Goal: Task Accomplishment & Management: Manage account settings

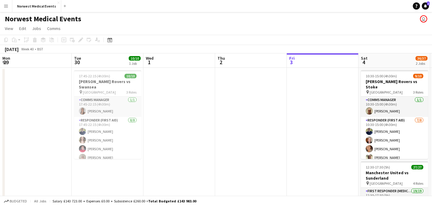
scroll to position [0, 143]
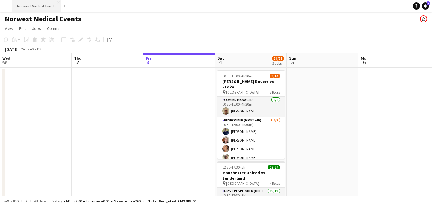
click at [49, 3] on button "Norwest Medical Events Close" at bounding box center [36, 6] width 49 height 12
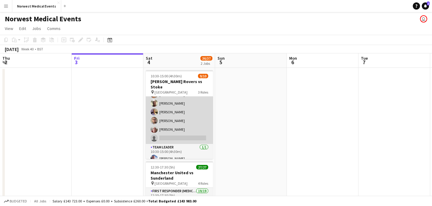
click at [189, 114] on app-card-role "Responder (First Aid) [DATE] 10:30-15:00 (4h30m) [PERSON_NAME] [PERSON_NAME] [P…" at bounding box center [179, 103] width 67 height 81
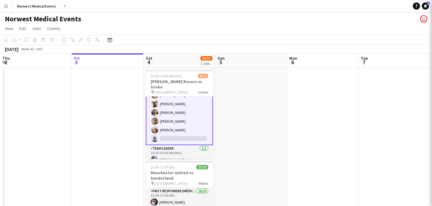
scroll to position [55, 0]
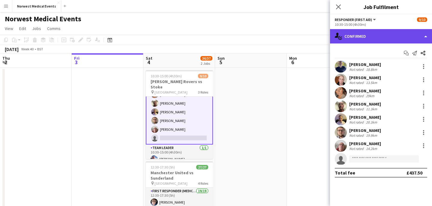
click at [346, 33] on div "single-neutral-actions-check-2 Confirmed" at bounding box center [381, 36] width 102 height 14
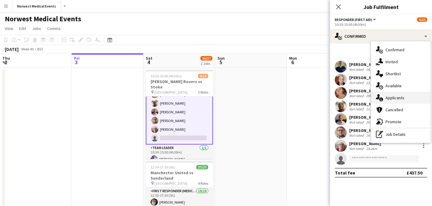
click at [391, 100] on span "Applicants" at bounding box center [394, 97] width 19 height 5
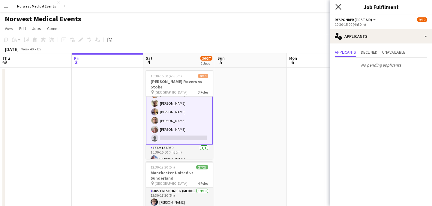
click at [340, 8] on icon at bounding box center [338, 7] width 6 height 6
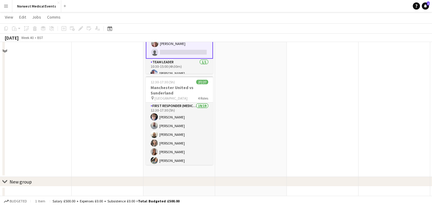
scroll to position [93, 0]
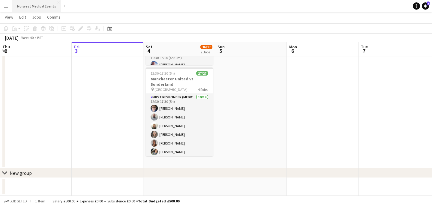
click at [35, 7] on button "Norwest Medical Events Close" at bounding box center [36, 6] width 49 height 12
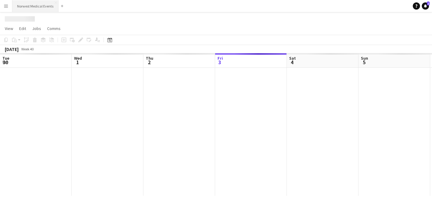
scroll to position [0, 143]
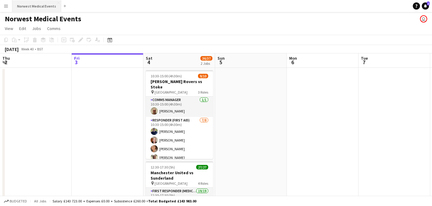
click at [31, 6] on button "Norwest Medical Events Close" at bounding box center [36, 6] width 49 height 12
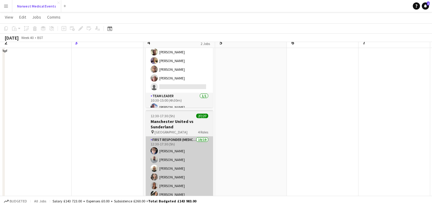
scroll to position [0, 0]
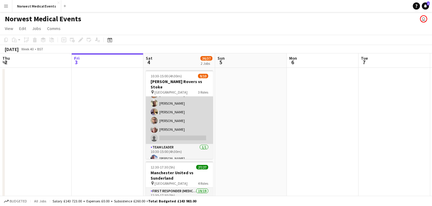
click at [182, 121] on app-card-role "Responder (First Aid) [DATE] 10:30-15:00 (4h30m) [PERSON_NAME] [PERSON_NAME] [P…" at bounding box center [179, 103] width 67 height 81
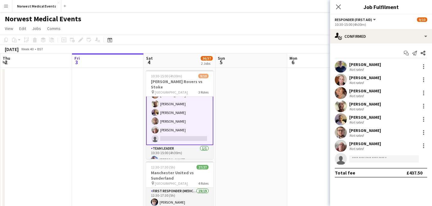
scroll to position [55, 0]
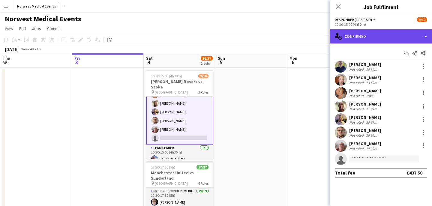
click at [363, 34] on div "single-neutral-actions-check-2 Confirmed" at bounding box center [381, 36] width 102 height 14
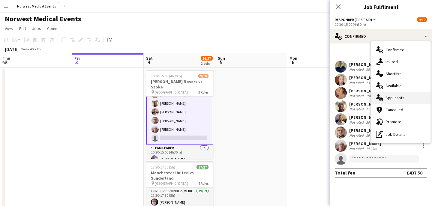
click at [392, 95] on span "Applicants" at bounding box center [394, 97] width 19 height 5
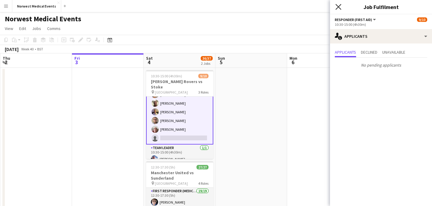
click at [338, 5] on icon "Close pop-in" at bounding box center [338, 7] width 6 height 6
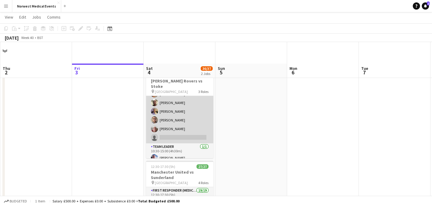
scroll to position [59, 0]
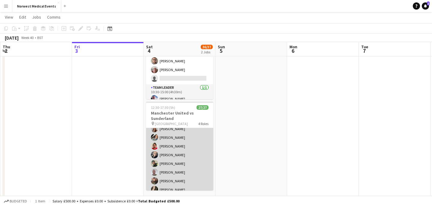
click at [187, 146] on app-card-role "First Responder (Medical) 19/19 12:30-17:30 (5h) [PERSON_NAME] [PERSON_NAME] [P…" at bounding box center [179, 167] width 67 height 177
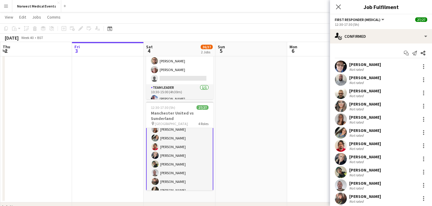
scroll to position [49, 0]
click at [362, 145] on div "[PERSON_NAME]" at bounding box center [365, 143] width 32 height 5
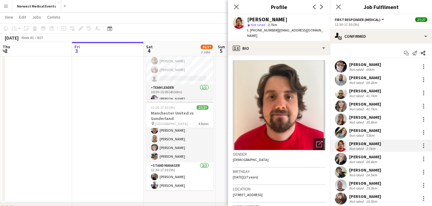
scroll to position [220, 0]
click at [299, 106] on img at bounding box center [279, 105] width 92 height 90
click at [237, 5] on icon at bounding box center [236, 7] width 6 height 6
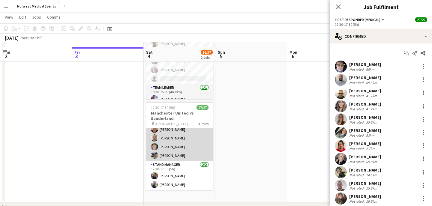
scroll to position [65, 0]
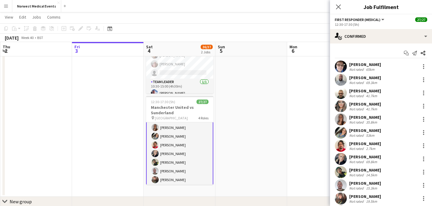
click at [187, 159] on app-card-role "First Responder (Medical) 19/19 12:30-17:30 (5h) [PERSON_NAME] [PERSON_NAME] [P…" at bounding box center [179, 167] width 67 height 178
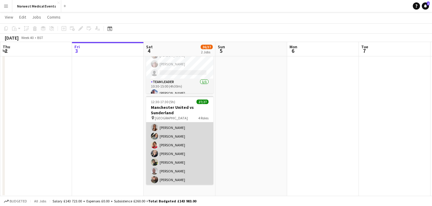
click at [187, 161] on app-card-role "First Responder (Medical) 19/19 12:30-17:30 (5h) [PERSON_NAME] [PERSON_NAME] [P…" at bounding box center [179, 166] width 67 height 177
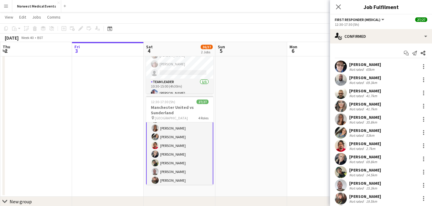
scroll to position [45, 0]
click at [366, 169] on div "[PERSON_NAME]" at bounding box center [365, 169] width 32 height 5
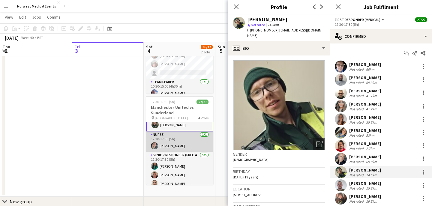
scroll to position [173, 0]
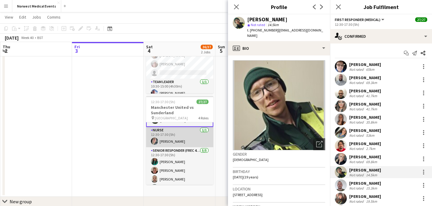
click at [181, 139] on app-card-role "Nurse [DATE] 12:30-17:30 (5h) [PERSON_NAME]" at bounding box center [179, 137] width 67 height 20
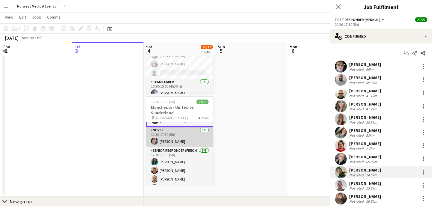
scroll to position [173, 0]
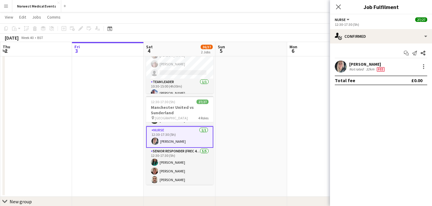
click at [355, 64] on div "[PERSON_NAME]" at bounding box center [367, 63] width 37 height 5
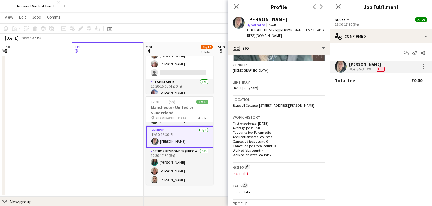
scroll to position [0, 0]
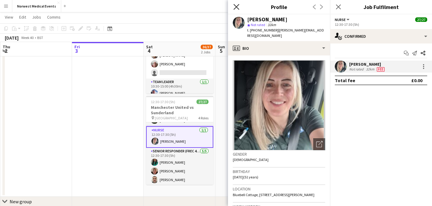
click at [238, 6] on icon "Close pop-in" at bounding box center [236, 7] width 6 height 6
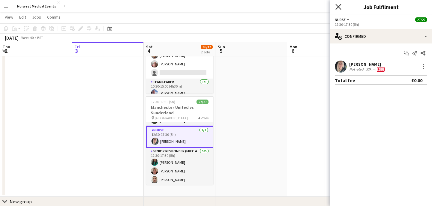
click at [337, 9] on icon "Close pop-in" at bounding box center [338, 7] width 6 height 6
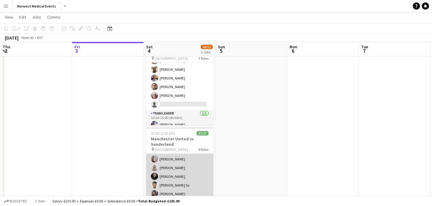
scroll to position [92, 0]
click at [183, 171] on app-card-role "First Responder (Medical) 19/19 12:30-17:30 (5h) [PERSON_NAME] [PERSON_NAME] [P…" at bounding box center [179, 191] width 67 height 177
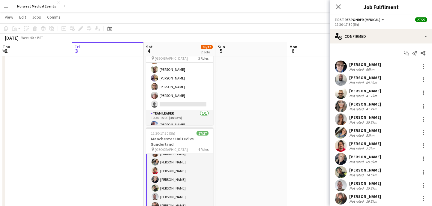
scroll to position [51, 0]
click at [355, 144] on div "[PERSON_NAME]" at bounding box center [365, 143] width 32 height 5
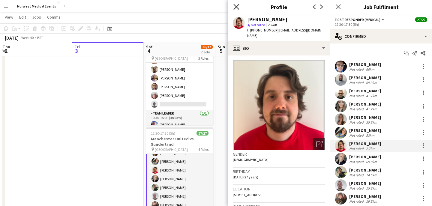
click at [236, 7] on icon at bounding box center [236, 7] width 6 height 6
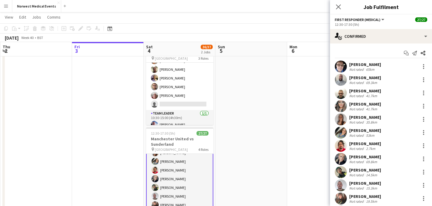
click at [357, 146] on div "[PERSON_NAME]" at bounding box center [365, 143] width 32 height 5
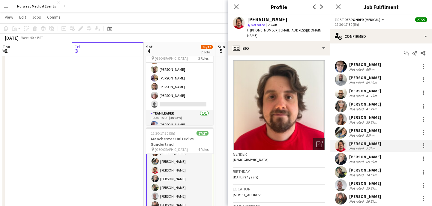
click at [283, 98] on img at bounding box center [279, 105] width 92 height 90
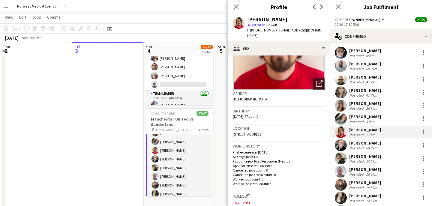
scroll to position [64, 0]
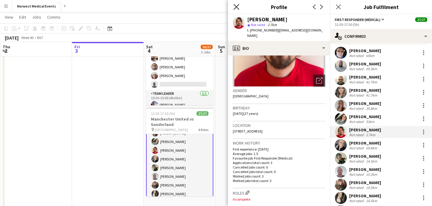
click at [236, 8] on icon "Close pop-in" at bounding box center [236, 7] width 6 height 6
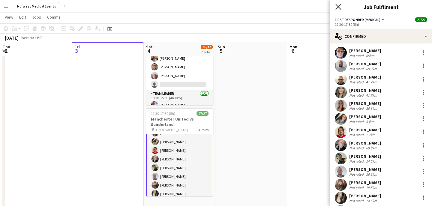
click at [338, 9] on icon "Close pop-in" at bounding box center [338, 7] width 6 height 6
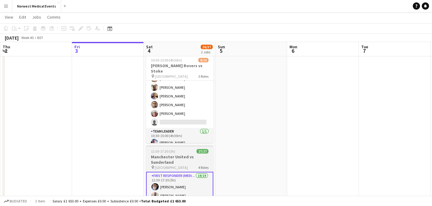
scroll to position [0, 0]
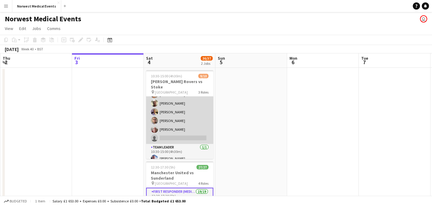
click at [191, 125] on app-card-role "Responder (First Aid) [DATE] 10:30-15:00 (4h30m) [PERSON_NAME] [PERSON_NAME] [P…" at bounding box center [179, 103] width 67 height 81
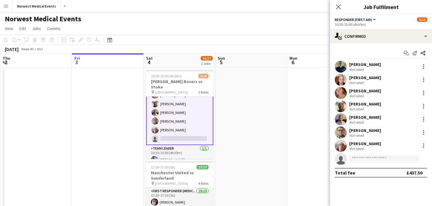
scroll to position [55, 0]
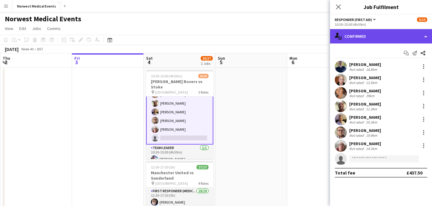
click at [349, 39] on div "single-neutral-actions-check-2 Confirmed" at bounding box center [381, 36] width 102 height 14
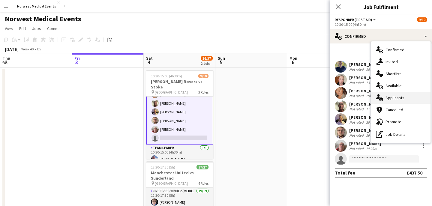
click at [390, 99] on span "Applicants" at bounding box center [394, 97] width 19 height 5
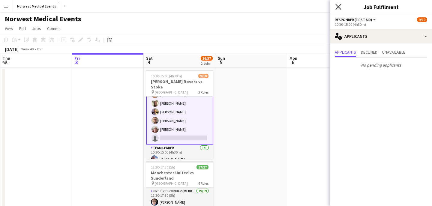
click at [338, 6] on icon "Close pop-in" at bounding box center [338, 7] width 6 height 6
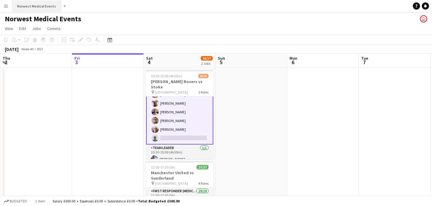
click at [44, 5] on button "Norwest Medical Events Close" at bounding box center [36, 6] width 49 height 12
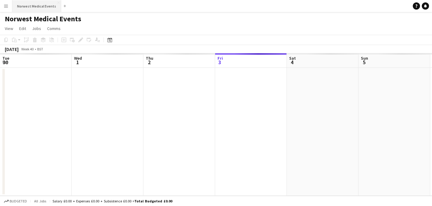
scroll to position [0, 143]
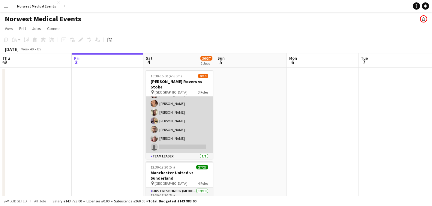
click at [181, 126] on app-card-role "Responder (First Aid) [DATE] 10:30-15:00 (4h30m) [PERSON_NAME] [PERSON_NAME] [P…" at bounding box center [179, 112] width 67 height 81
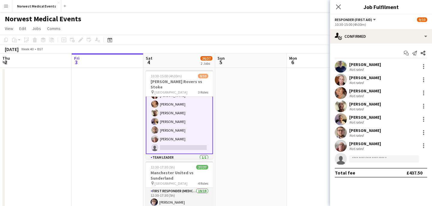
scroll to position [46, 0]
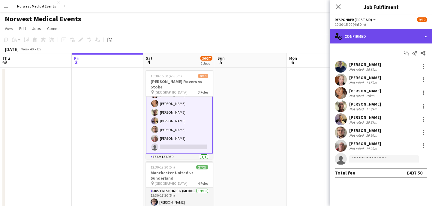
click at [365, 39] on div "single-neutral-actions-check-2 Confirmed" at bounding box center [381, 36] width 102 height 14
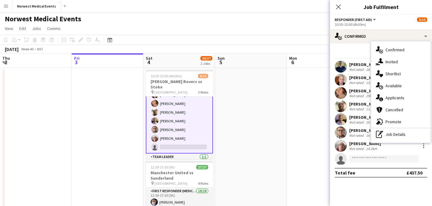
click at [392, 98] on span "Applicants" at bounding box center [394, 97] width 19 height 5
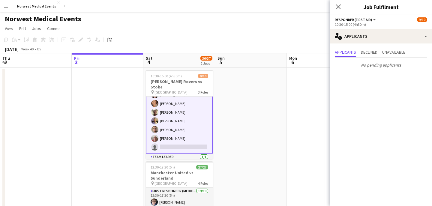
click at [338, 7] on icon at bounding box center [338, 6] width 5 height 5
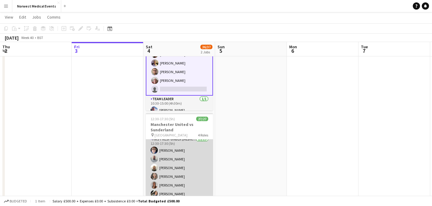
scroll to position [0, 0]
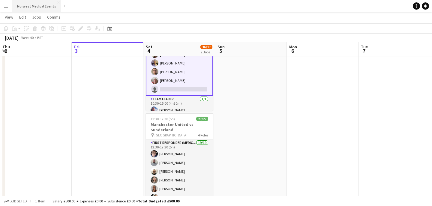
click at [32, 7] on button "Norwest Medical Events Close" at bounding box center [36, 6] width 49 height 12
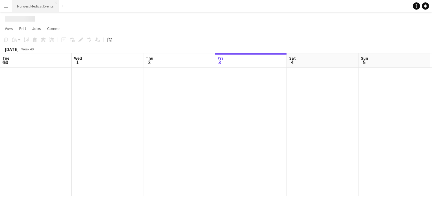
scroll to position [0, 143]
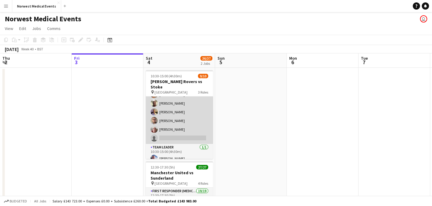
click at [180, 117] on app-card-role "Responder (First Aid) [DATE] 10:30-15:00 (4h30m) [PERSON_NAME] [PERSON_NAME] [P…" at bounding box center [179, 103] width 67 height 81
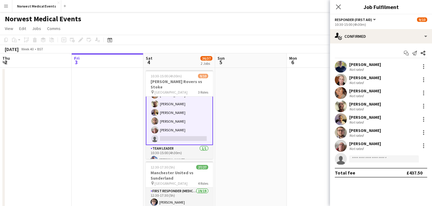
scroll to position [55, 0]
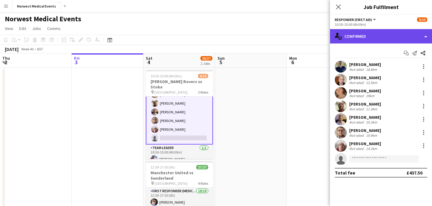
click at [373, 35] on div "single-neutral-actions-check-2 Confirmed" at bounding box center [381, 36] width 102 height 14
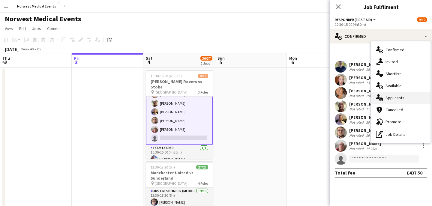
click at [393, 97] on span "Applicants" at bounding box center [394, 97] width 19 height 5
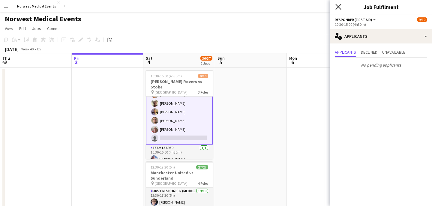
click at [340, 5] on icon at bounding box center [338, 7] width 6 height 6
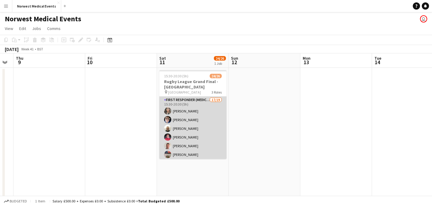
scroll to position [156, 0]
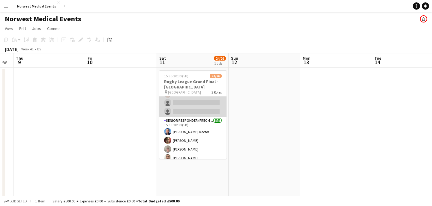
click at [196, 110] on app-card-role "First Responder (Medical) 17/19 15:30-20:30 (5h) [PERSON_NAME] [PERSON_NAME] [P…" at bounding box center [192, 28] width 67 height 177
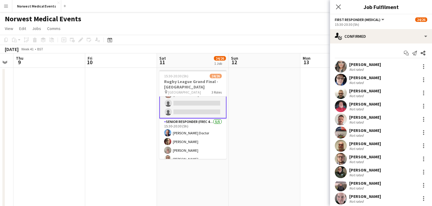
scroll to position [157, 0]
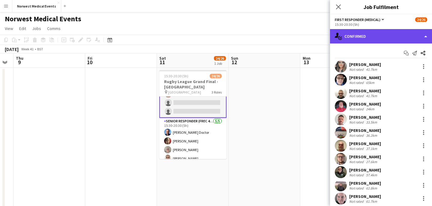
click at [373, 37] on div "single-neutral-actions-check-2 Confirmed" at bounding box center [381, 36] width 102 height 14
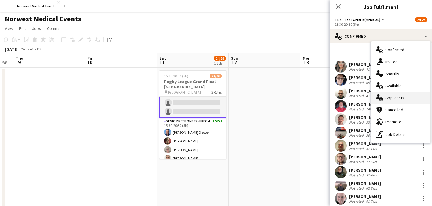
click at [393, 100] on span "Applicants" at bounding box center [394, 97] width 19 height 5
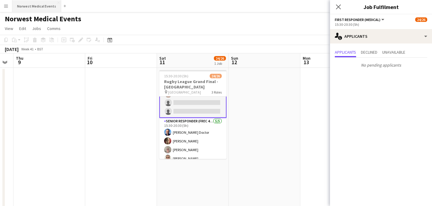
click at [40, 7] on button "Norwest Medical Events Close" at bounding box center [36, 6] width 49 height 12
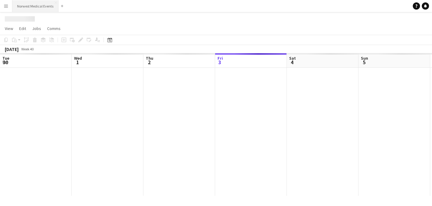
scroll to position [0, 143]
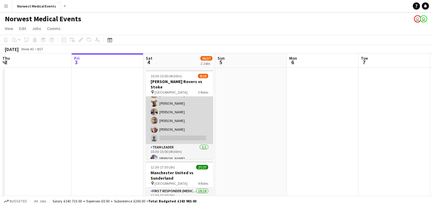
click at [189, 122] on app-card-role "Responder (First Aid) [DATE] 10:30-15:00 (4h30m) [PERSON_NAME] [PERSON_NAME] [P…" at bounding box center [179, 103] width 67 height 81
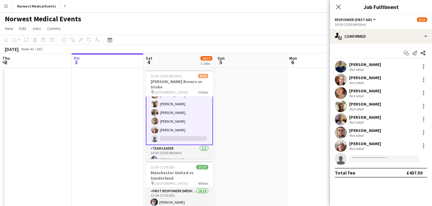
scroll to position [55, 0]
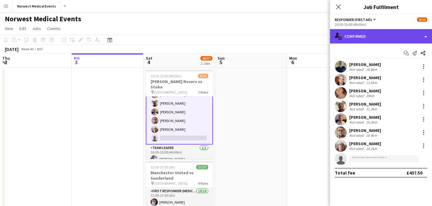
click at [375, 43] on div "single-neutral-actions-check-2 Confirmed" at bounding box center [381, 36] width 102 height 14
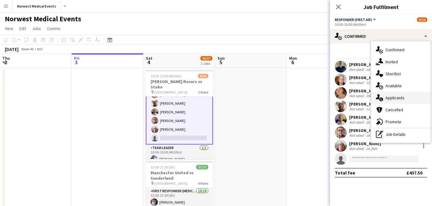
click at [393, 96] on span "Applicants" at bounding box center [394, 97] width 19 height 5
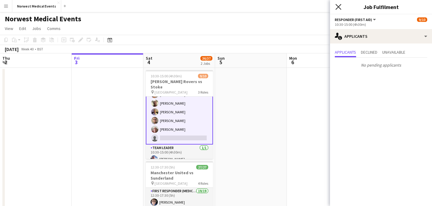
click at [338, 7] on icon at bounding box center [338, 7] width 6 height 6
